Goal: Information Seeking & Learning: Learn about a topic

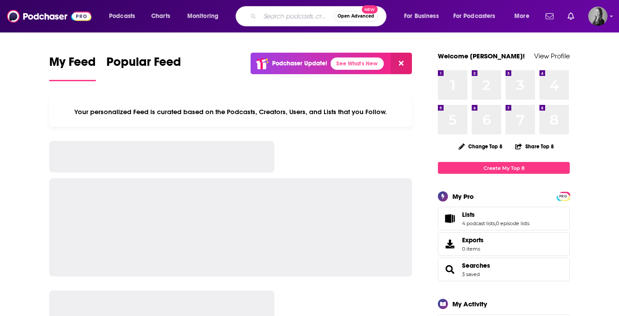
click at [295, 17] on input "Search podcasts, credits, & more..." at bounding box center [297, 16] width 74 height 14
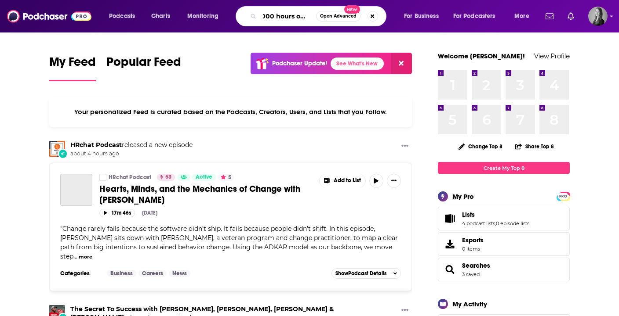
scroll to position [0, 9]
type input "1000 hours outside"
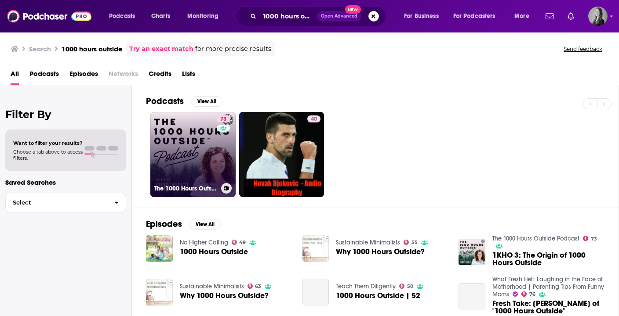
click at [174, 167] on link "73 The 1000 Hours Outside Podcast" at bounding box center [192, 154] width 85 height 85
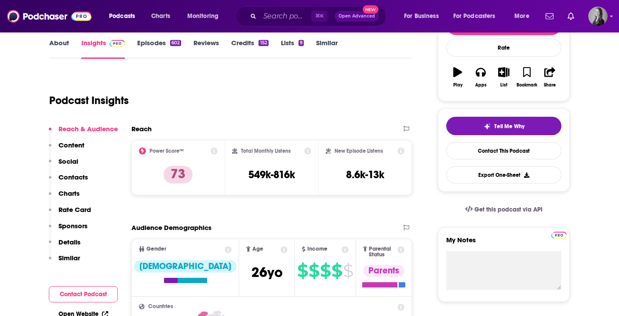
scroll to position [154, 0]
